Goal: Task Accomplishment & Management: Manage account settings

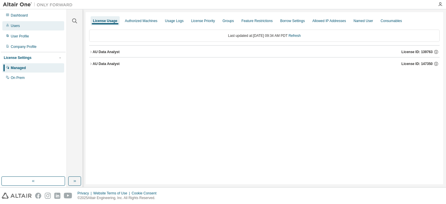
click at [18, 26] on div "Users" at bounding box center [15, 26] width 9 height 5
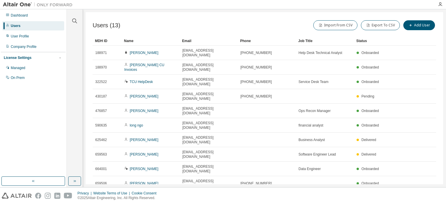
click at [19, 25] on div "Users" at bounding box center [16, 26] width 10 height 5
click at [20, 38] on div "User Profile" at bounding box center [20, 36] width 18 height 5
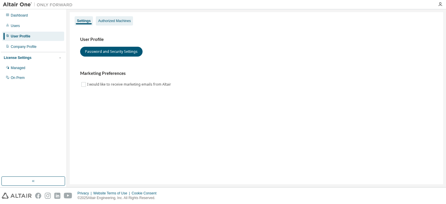
click at [117, 22] on div "Authorized Machines" at bounding box center [114, 21] width 33 height 5
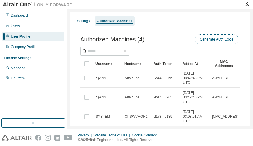
click at [219, 37] on button "Generate Auth Code" at bounding box center [217, 39] width 44 height 10
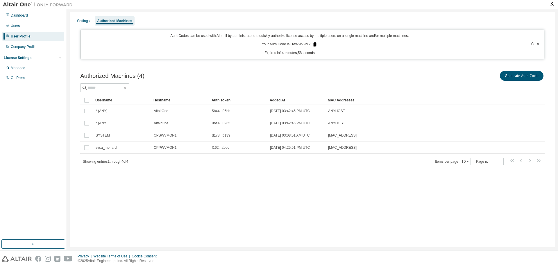
click at [317, 43] on icon at bounding box center [314, 44] width 3 height 4
click at [77, 22] on div "Settings" at bounding box center [83, 20] width 17 height 9
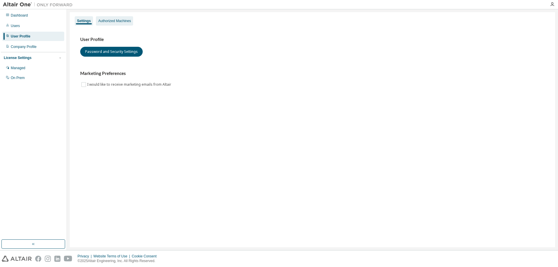
click at [110, 23] on div "Authorized Machines" at bounding box center [114, 21] width 33 height 5
click at [110, 20] on div "Authorized Machines" at bounding box center [114, 21] width 33 height 5
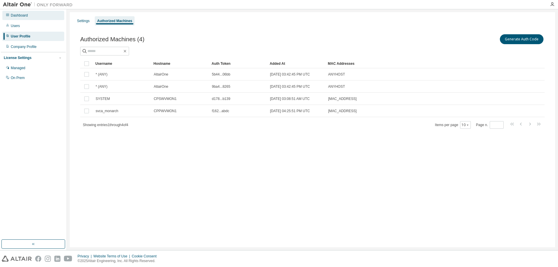
click at [21, 15] on div "Dashboard" at bounding box center [19, 15] width 17 height 5
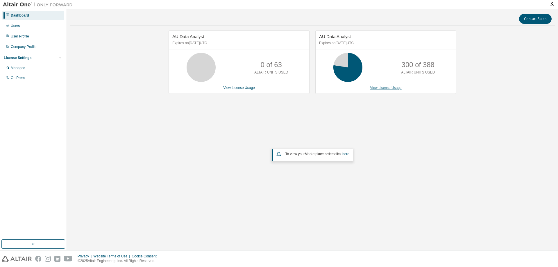
click at [375, 87] on link "View License Usage" at bounding box center [386, 88] width 32 height 4
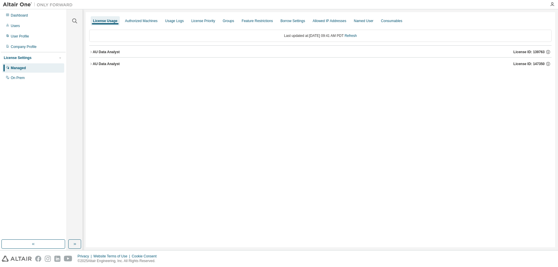
click at [92, 51] on icon "button" at bounding box center [90, 51] width 3 height 3
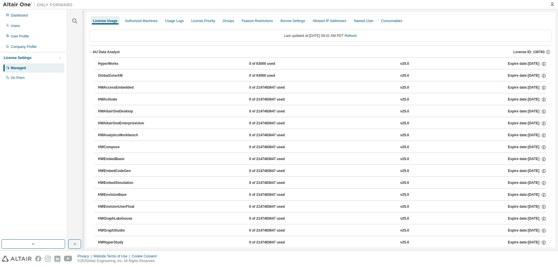
click at [92, 51] on icon "button" at bounding box center [90, 51] width 3 height 3
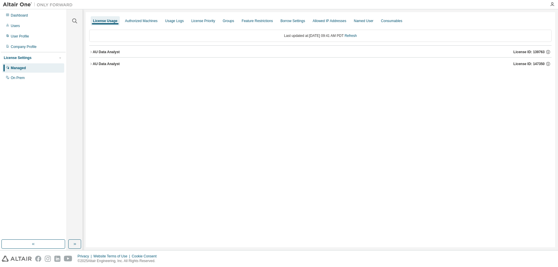
click at [92, 63] on icon "button" at bounding box center [90, 63] width 3 height 3
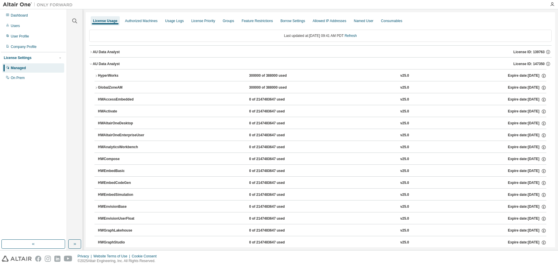
click at [97, 76] on icon "button" at bounding box center [95, 75] width 3 height 3
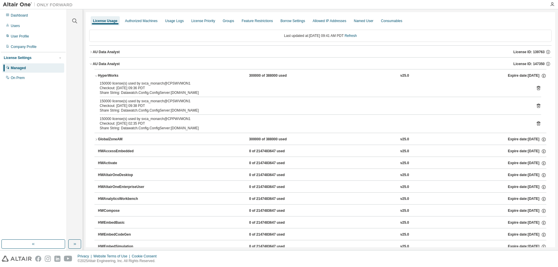
click at [97, 140] on icon "button" at bounding box center [95, 139] width 3 height 3
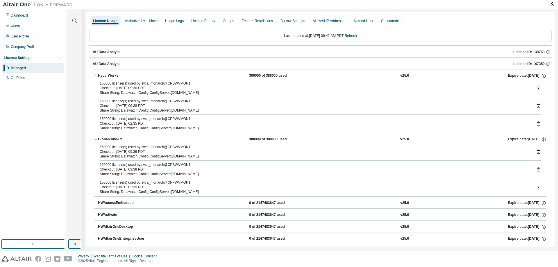
click at [97, 140] on icon "button" at bounding box center [95, 139] width 3 height 3
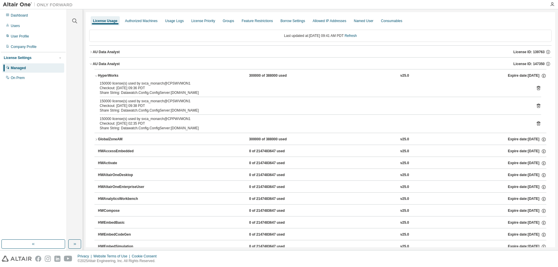
click at [96, 76] on icon "button" at bounding box center [95, 75] width 3 height 3
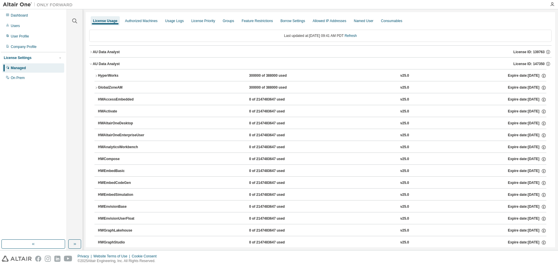
click at [92, 65] on icon "button" at bounding box center [90, 63] width 3 height 3
